Goal: Check status

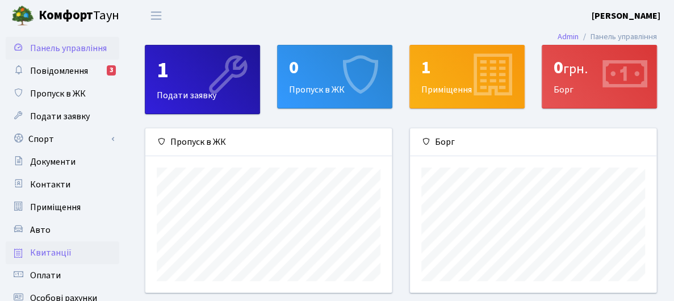
scroll to position [164, 246]
click at [57, 249] on span "Квитанції" at bounding box center [50, 252] width 41 height 12
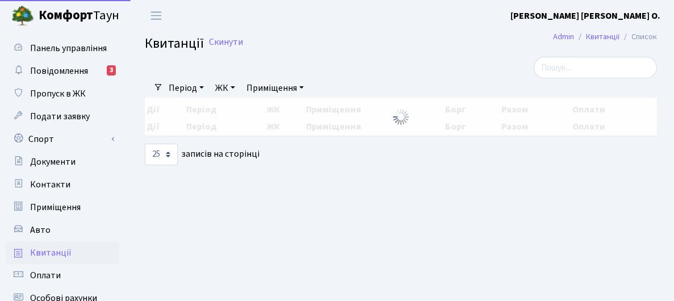
select select "25"
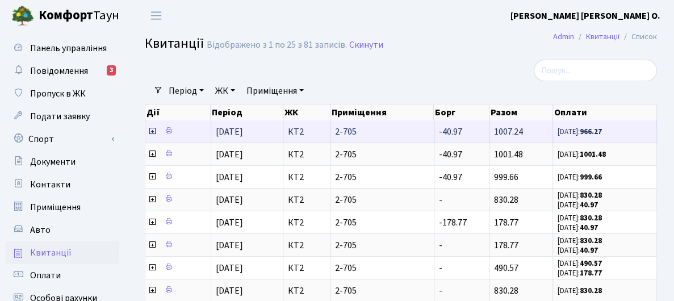
click at [153, 129] on icon at bounding box center [152, 131] width 9 height 9
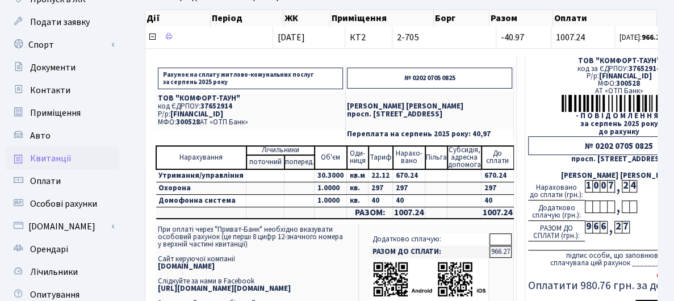
scroll to position [114, 0]
